Goal: Obtain resource: Download file/media

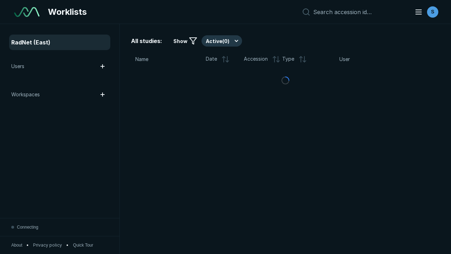
scroll to position [1925, 2937]
